Goal: Information Seeking & Learning: Learn about a topic

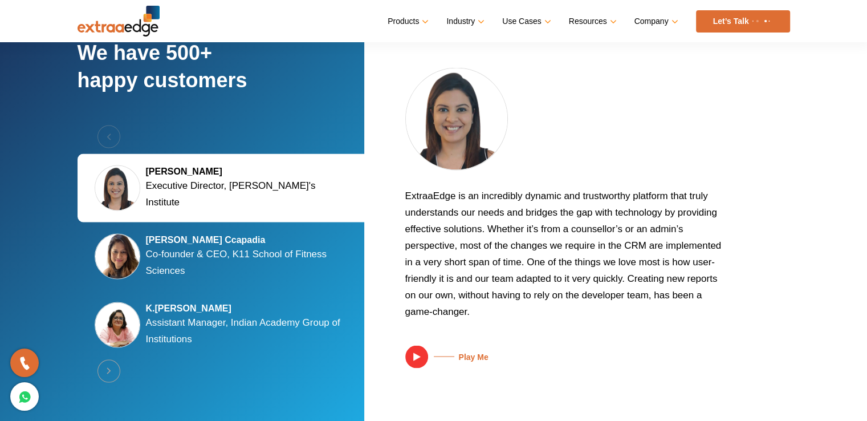
scroll to position [2173, 0]
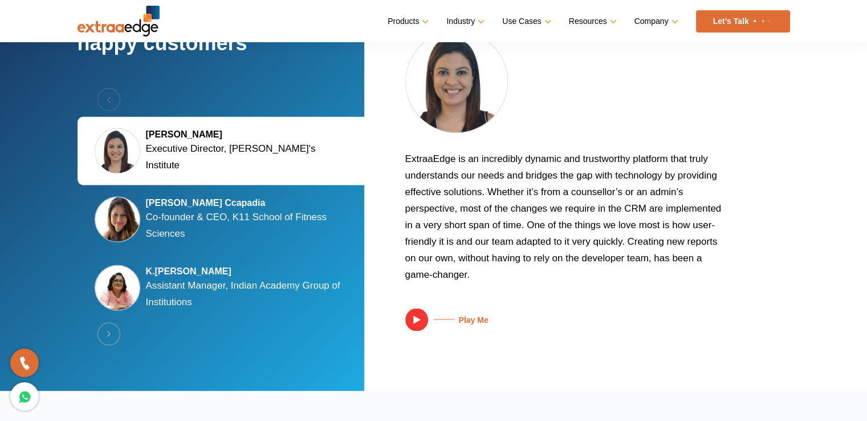
click at [259, 219] on p "Co-founder & CEO, K11 School of Fitness Sciences" at bounding box center [248, 225] width 205 height 33
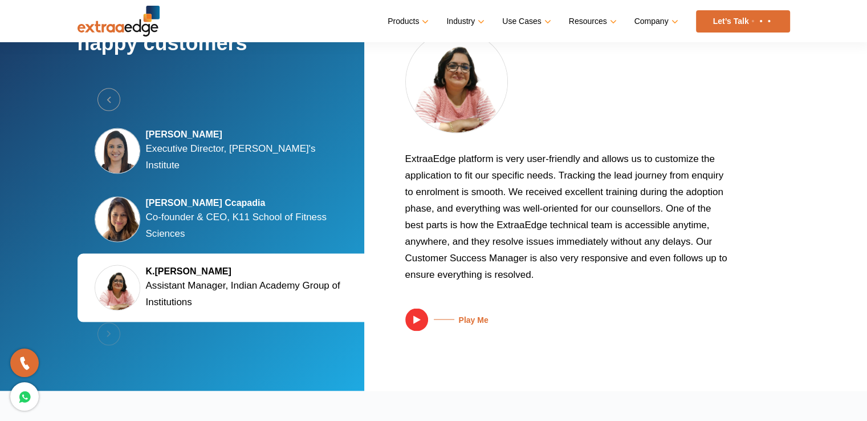
scroll to position [2213, 0]
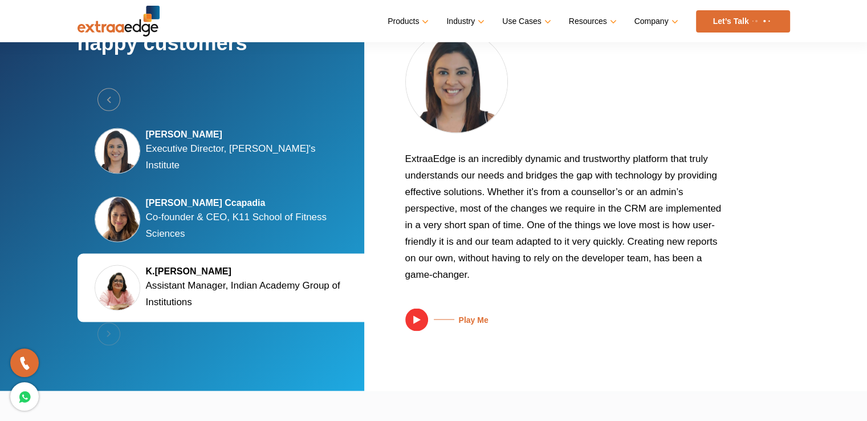
click at [260, 158] on p "Executive Director, Tula's Institute" at bounding box center [248, 156] width 205 height 33
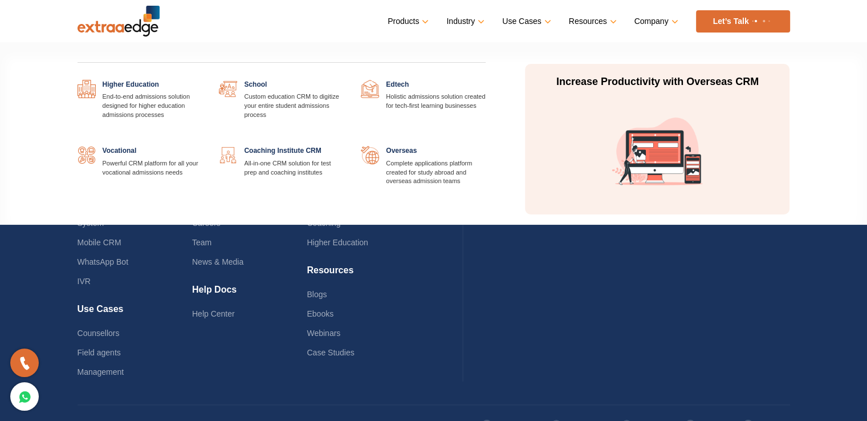
scroll to position [2746, 0]
click at [202, 80] on link at bounding box center [202, 80] width 0 height 0
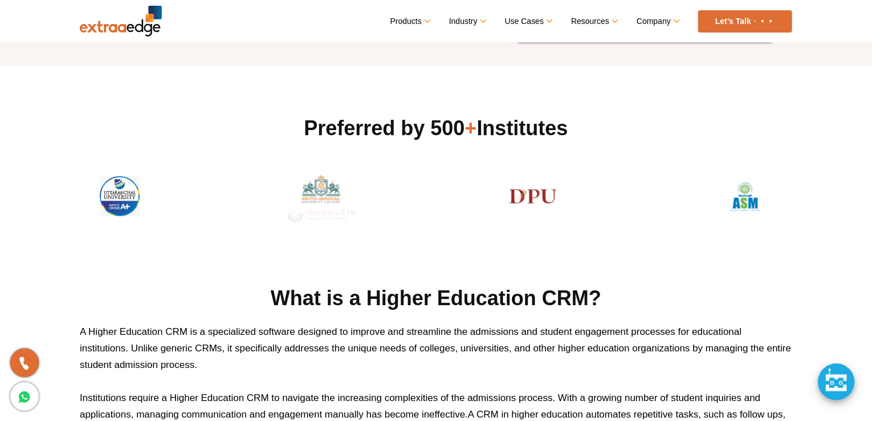
scroll to position [319, 0]
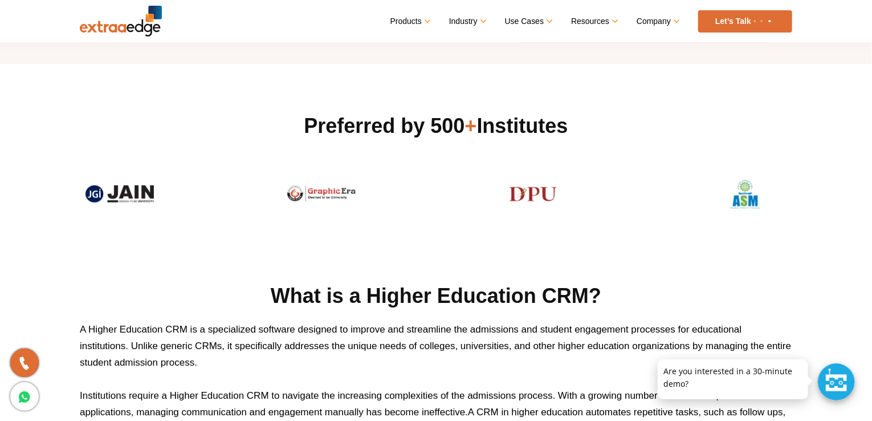
drag, startPoint x: 875, startPoint y: 31, endPoint x: 875, endPoint y: 59, distance: 27.9
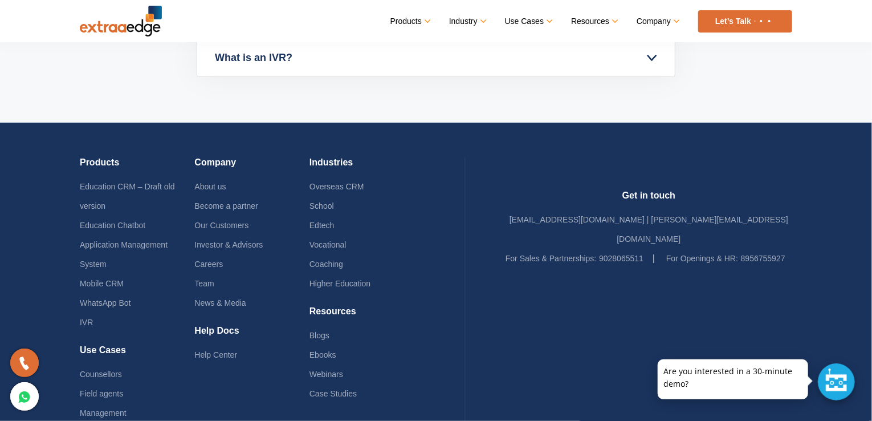
scroll to position [3943, 0]
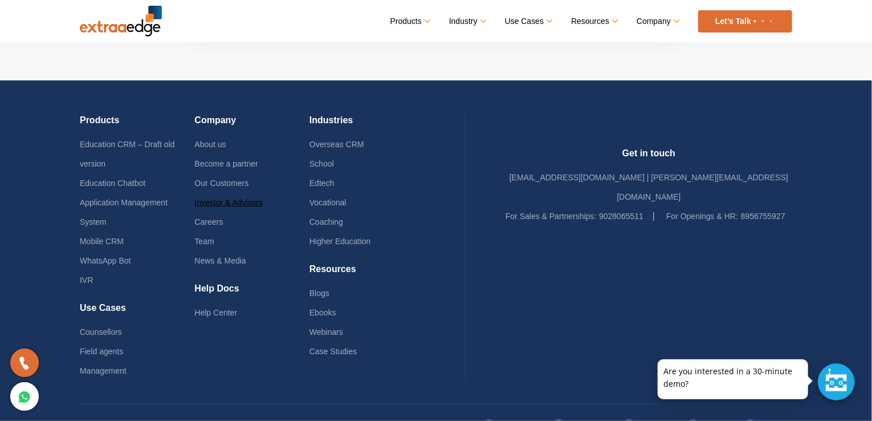
click at [246, 200] on link "Investor & Advisors" at bounding box center [228, 202] width 68 height 9
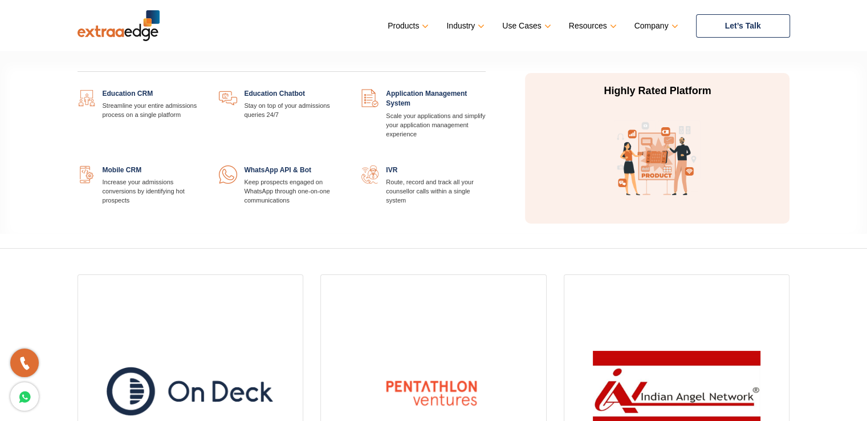
click at [344, 89] on link at bounding box center [344, 89] width 0 height 0
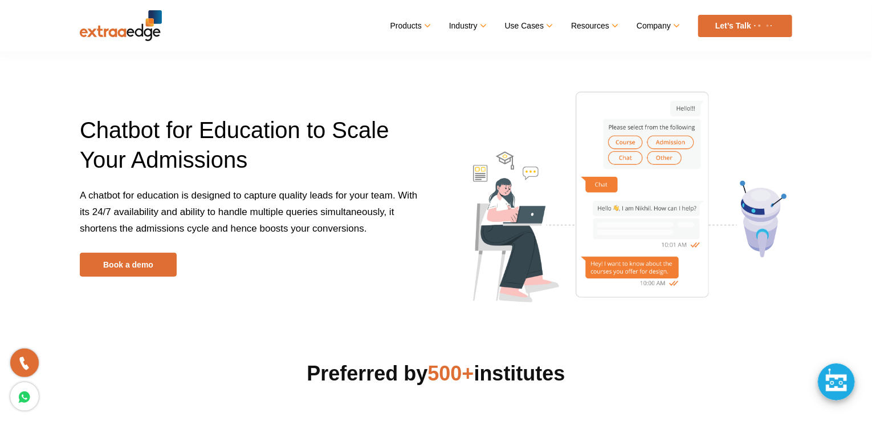
click at [841, 376] on div at bounding box center [836, 381] width 37 height 37
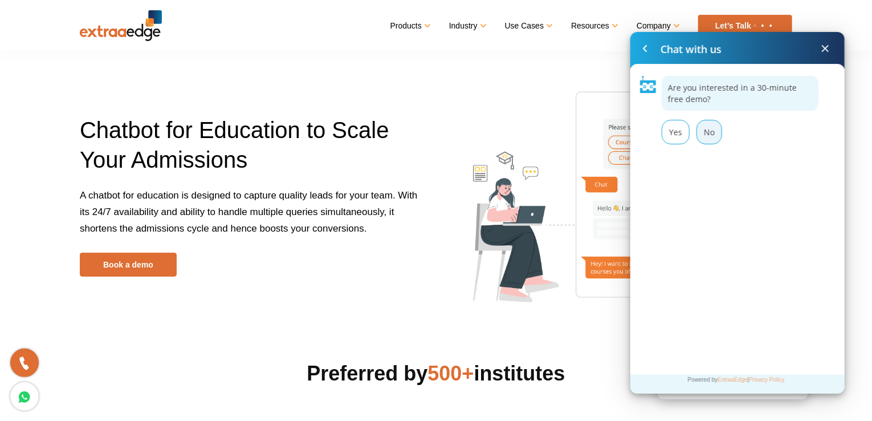
click at [702, 137] on div "No" at bounding box center [710, 132] width 26 height 25
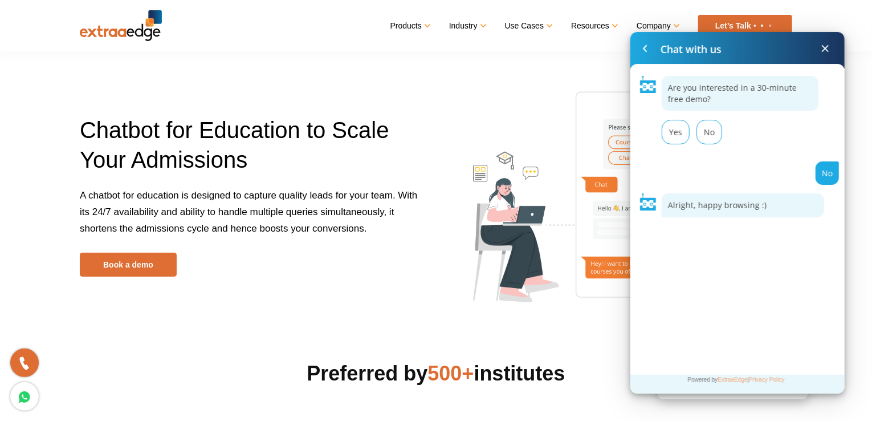
click at [698, 215] on div "Alright, happy browsing :)" at bounding box center [743, 205] width 163 height 24
click at [674, 135] on div "Yes" at bounding box center [676, 132] width 28 height 25
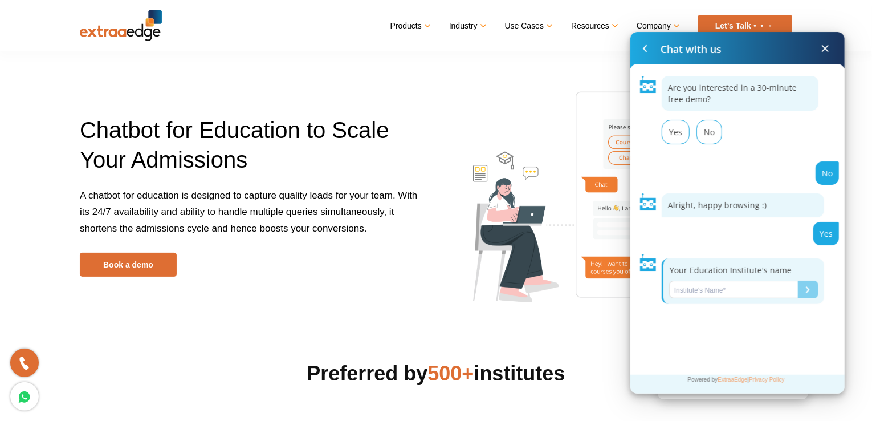
click at [719, 288] on input "Name*" at bounding box center [733, 290] width 129 height 18
type input "lll"
click at [810, 294] on button "Submit" at bounding box center [808, 290] width 21 height 18
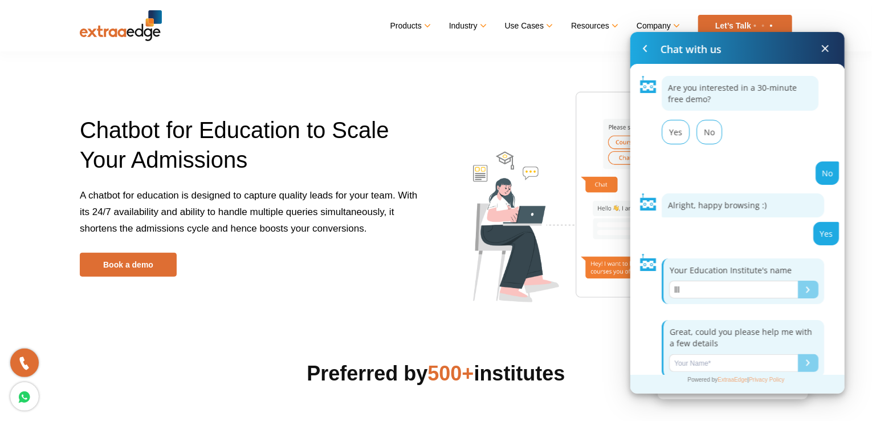
scroll to position [7, 0]
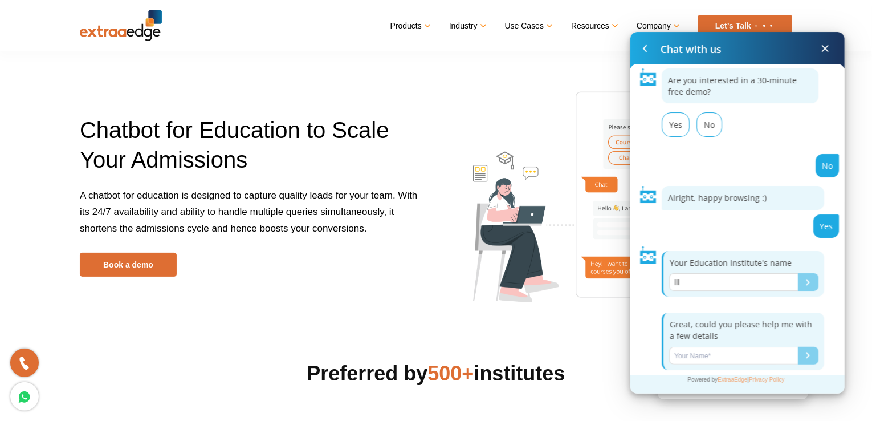
click at [724, 359] on input "Name*" at bounding box center [733, 356] width 129 height 18
type input "lll"
click at [809, 352] on button "Submit" at bounding box center [808, 356] width 21 height 18
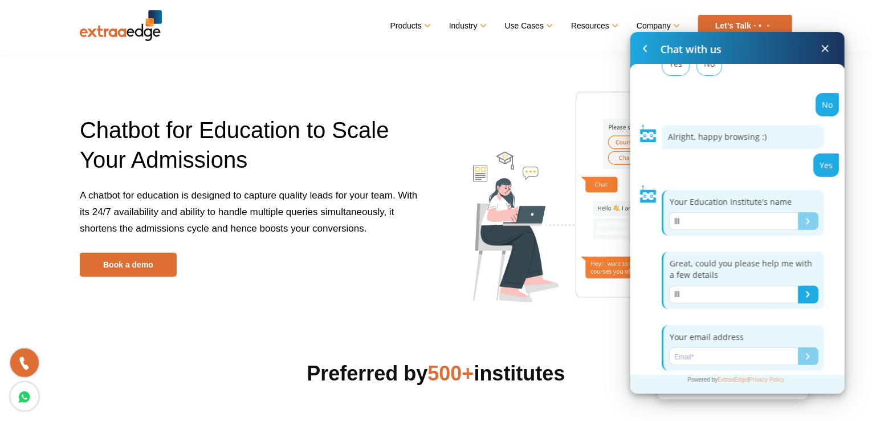
scroll to position [70, 0]
click at [736, 350] on input "Name*" at bounding box center [733, 355] width 129 height 18
type input "kk"
click at [798, 350] on button "Submit" at bounding box center [808, 355] width 21 height 18
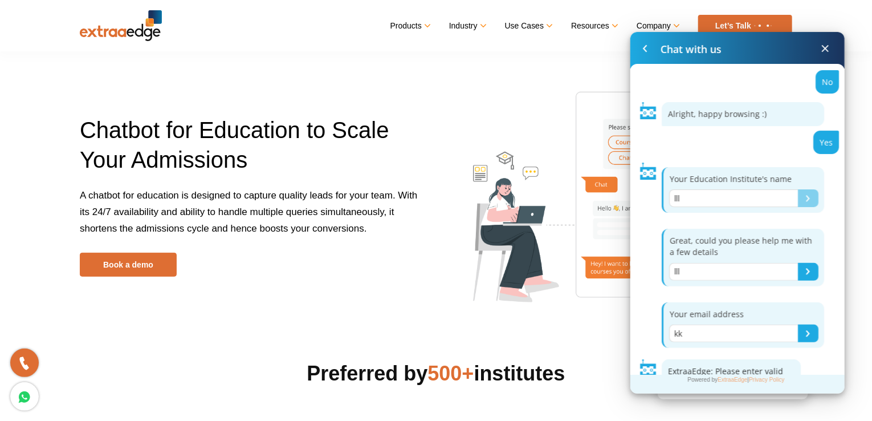
scroll to position [114, 0]
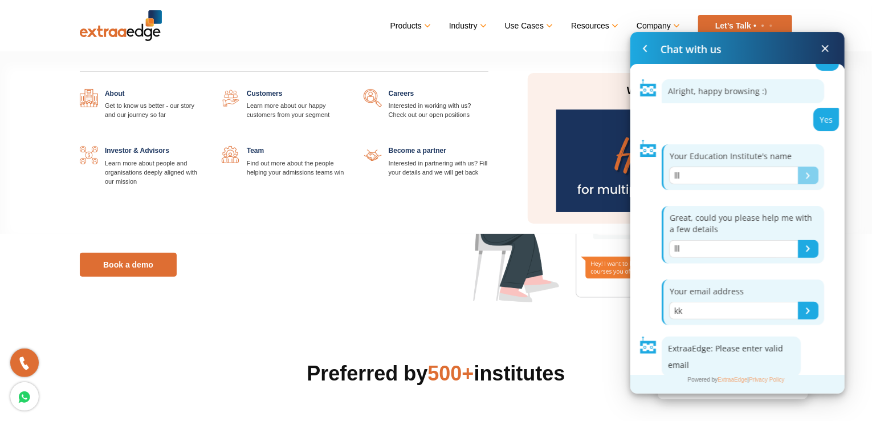
click at [658, 23] on link "Company" at bounding box center [658, 26] width 42 height 17
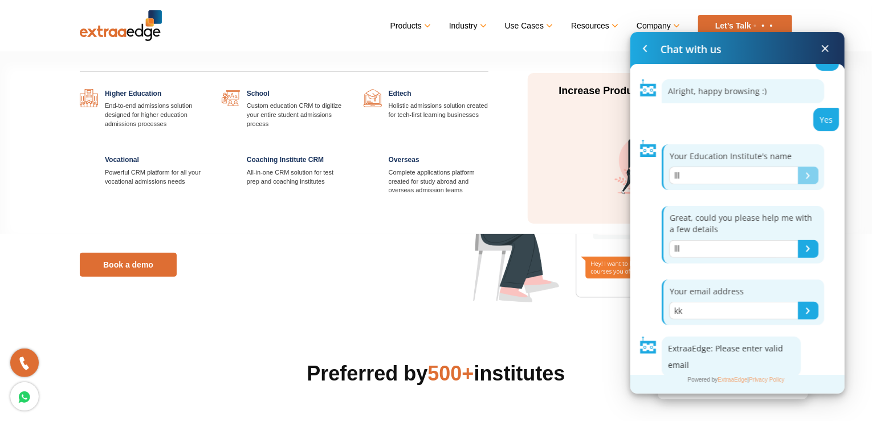
click at [461, 27] on link "Industry" at bounding box center [467, 26] width 36 height 17
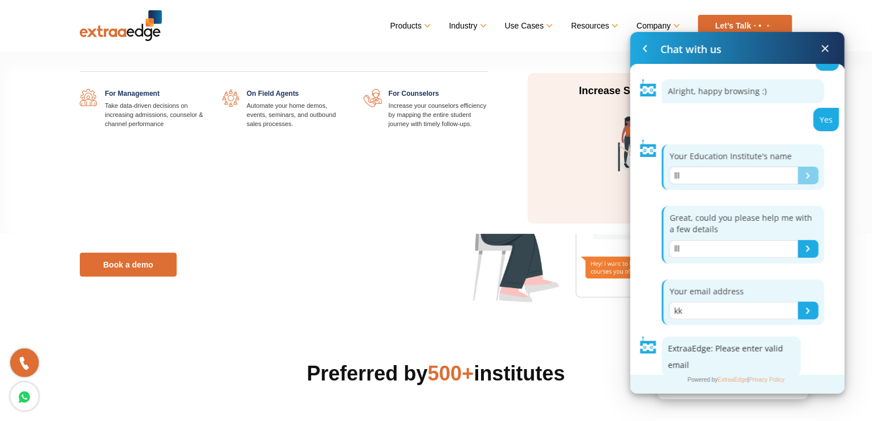
click at [489, 89] on link at bounding box center [489, 89] width 0 height 0
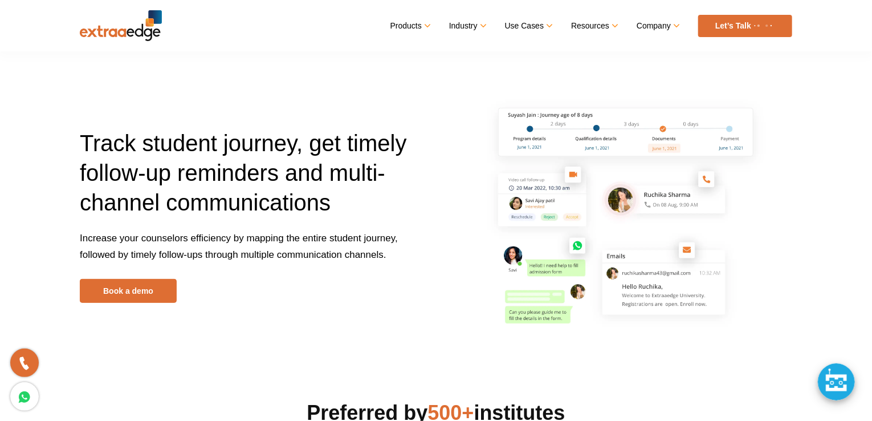
click at [846, 391] on div at bounding box center [836, 381] width 37 height 37
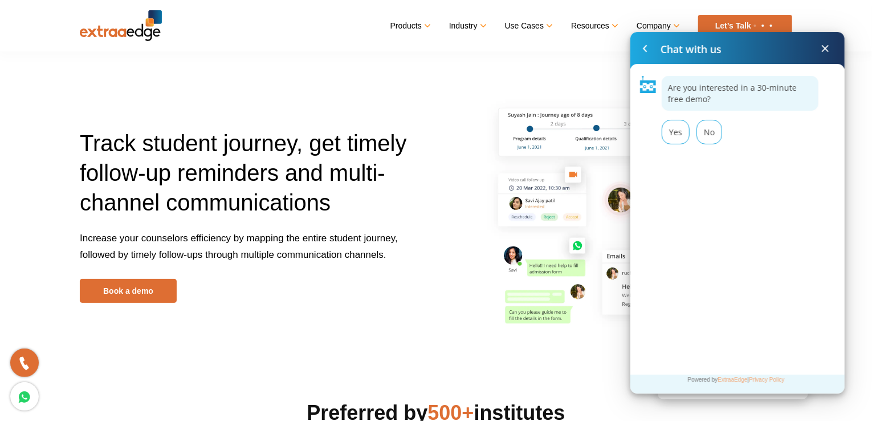
click at [534, 115] on img at bounding box center [637, 215] width 298 height 240
click at [827, 54] on span at bounding box center [826, 49] width 14 height 14
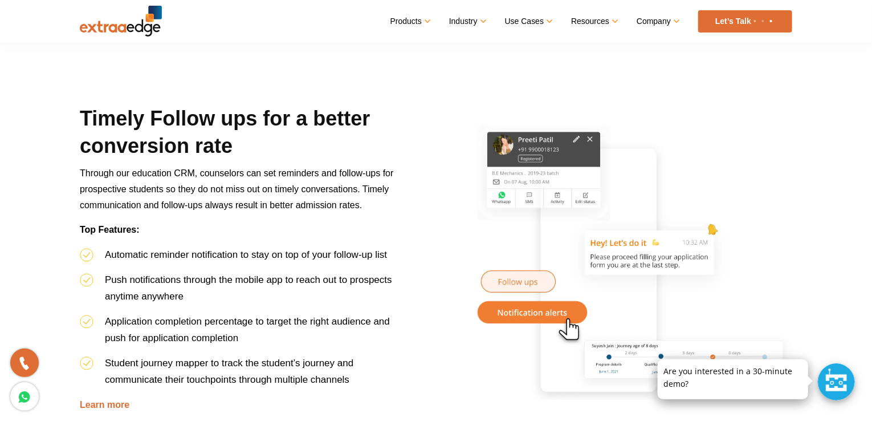
scroll to position [860, 0]
